Goal: Task Accomplishment & Management: Use online tool/utility

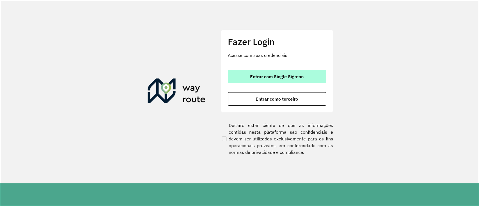
click at [280, 80] on button "Entrar com Single Sign-on" at bounding box center [277, 76] width 98 height 13
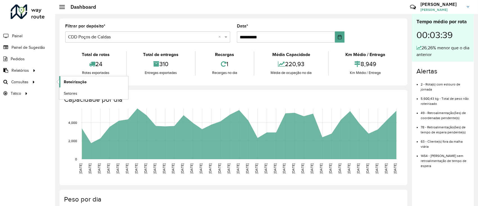
click at [85, 79] on span "Roteirização" at bounding box center [75, 82] width 23 height 6
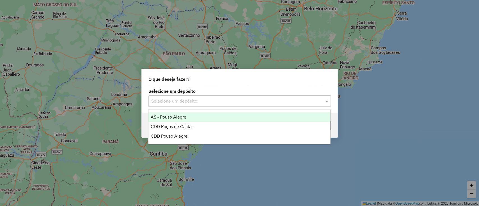
click at [271, 99] on input "text" at bounding box center [234, 101] width 166 height 7
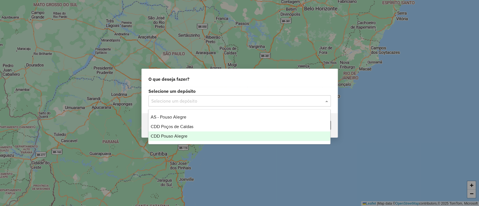
click at [253, 138] on div "CDD Pouso Alegre" at bounding box center [240, 137] width 182 height 10
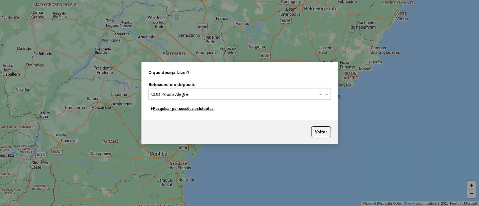
click at [185, 111] on button "Pesquisar por sessões existentes" at bounding box center [183, 108] width 68 height 9
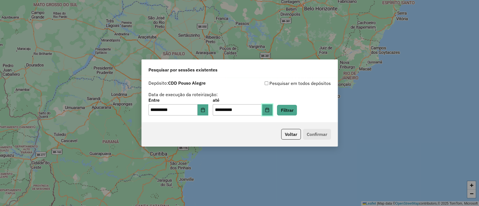
click at [269, 109] on icon "Choose Date" at bounding box center [268, 110] width 4 height 4
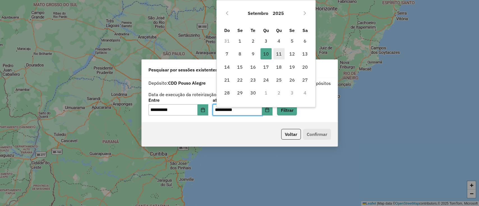
click at [277, 58] on span "11" at bounding box center [279, 53] width 11 height 11
type input "**********"
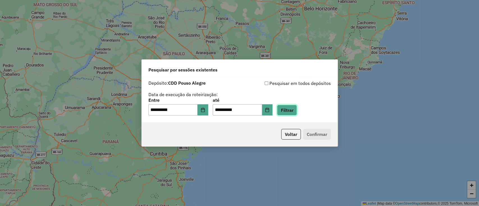
click at [294, 114] on button "Filtrar" at bounding box center [287, 110] width 20 height 11
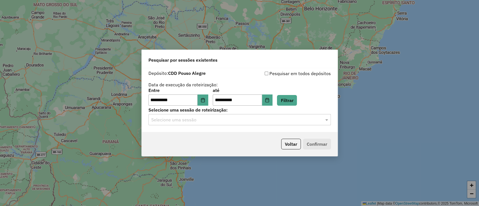
click at [238, 126] on div "**********" at bounding box center [240, 100] width 196 height 64
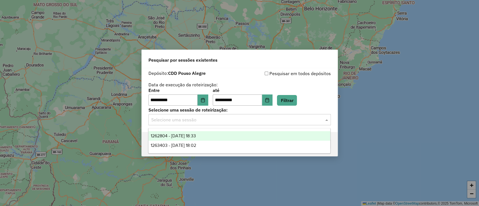
click at [235, 124] on div "Selecione uma sessão" at bounding box center [240, 119] width 183 height 11
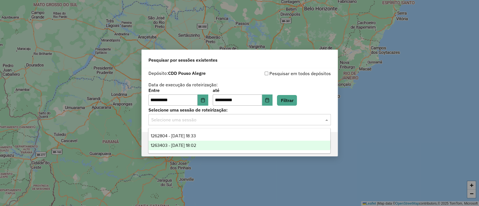
click at [229, 145] on div "1263403 - 11/09/2025 18:02" at bounding box center [240, 146] width 182 height 10
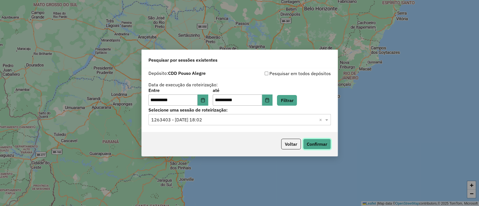
click at [308, 142] on button "Confirmar" at bounding box center [317, 144] width 28 height 11
click at [290, 144] on button "Voltar" at bounding box center [291, 144] width 20 height 11
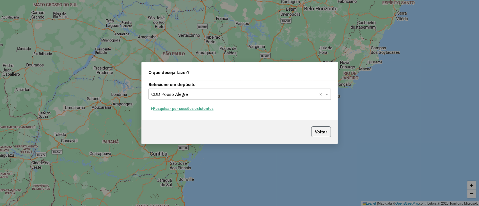
click at [322, 134] on button "Voltar" at bounding box center [322, 132] width 20 height 11
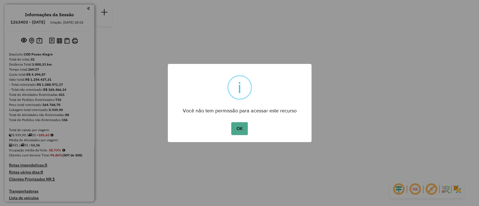
click at [231, 122] on button "OK" at bounding box center [239, 128] width 17 height 13
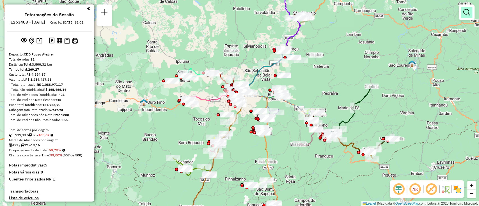
click at [465, 13] on em at bounding box center [467, 12] width 7 height 7
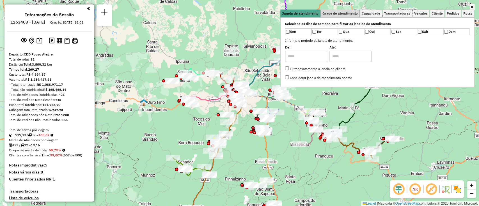
click at [348, 15] on span "Grade de atendimento" at bounding box center [340, 13] width 35 height 3
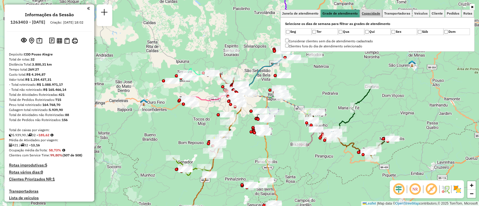
click at [373, 13] on span "Capacidade" at bounding box center [371, 13] width 19 height 3
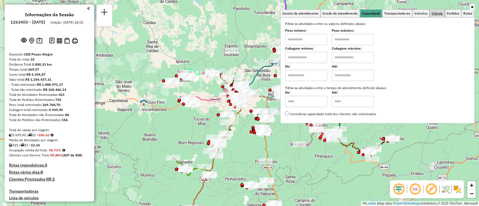
click at [441, 13] on span "Cliente" at bounding box center [437, 13] width 11 height 3
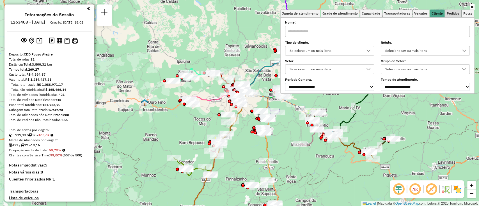
click at [449, 15] on span "Pedidos" at bounding box center [453, 13] width 13 height 3
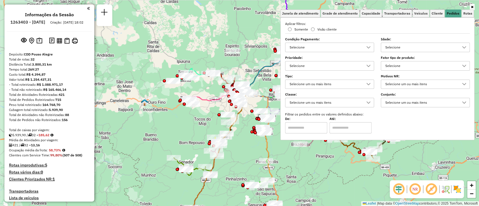
click at [410, 88] on div "Selecione um ou mais itens" at bounding box center [422, 84] width 76 height 9
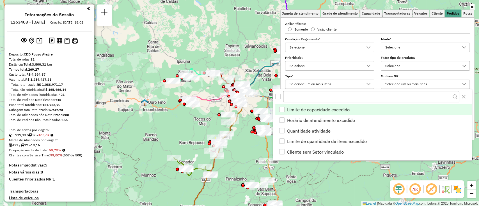
scroll to position [3, 20]
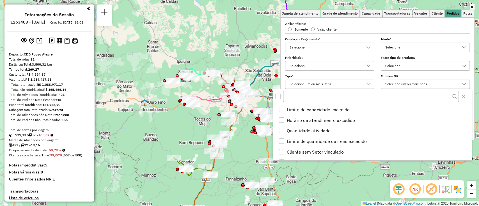
click at [277, 96] on div "All items unselected" at bounding box center [278, 96] width 5 height 5
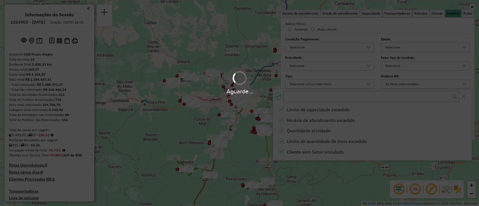
scroll to position [3, 2]
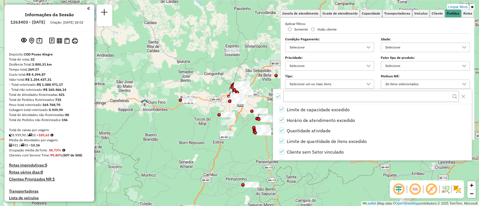
click at [386, 30] on div "Aplicar filtros: Somente Visão cliente" at bounding box center [378, 26] width 192 height 10
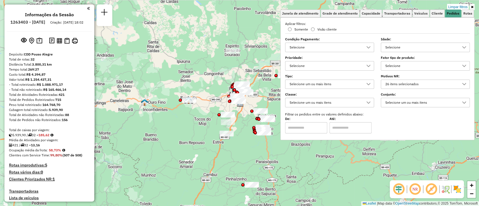
click at [249, 41] on div "Limpar filtros Janela de atendimento Grade de atendimento Capacidade Transporta…" at bounding box center [239, 103] width 479 height 206
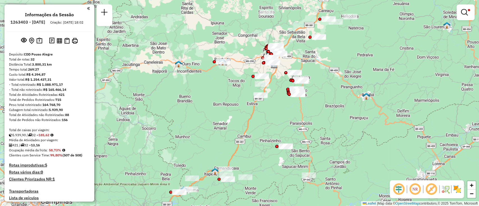
drag, startPoint x: 232, startPoint y: 143, endPoint x: 266, endPoint y: 105, distance: 51.3
click at [266, 105] on div "Limpar filtros Janela de atendimento Grade de atendimento Capacidade Transporta…" at bounding box center [239, 103] width 479 height 206
